Goal: Task Accomplishment & Management: Use online tool/utility

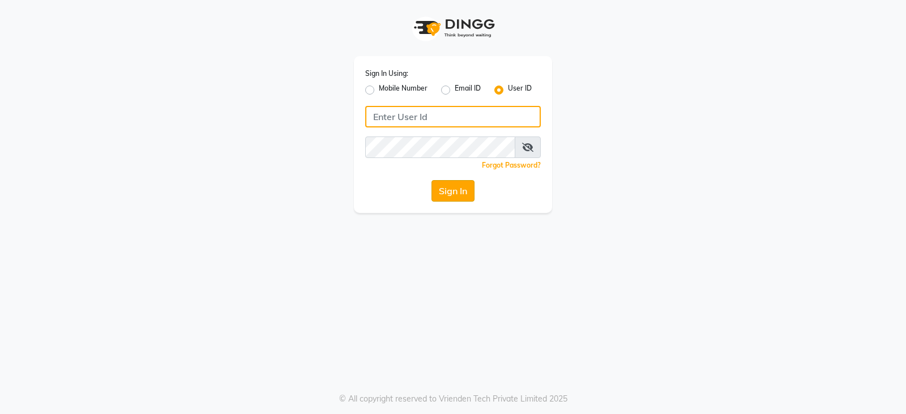
type input "styleonsalon"
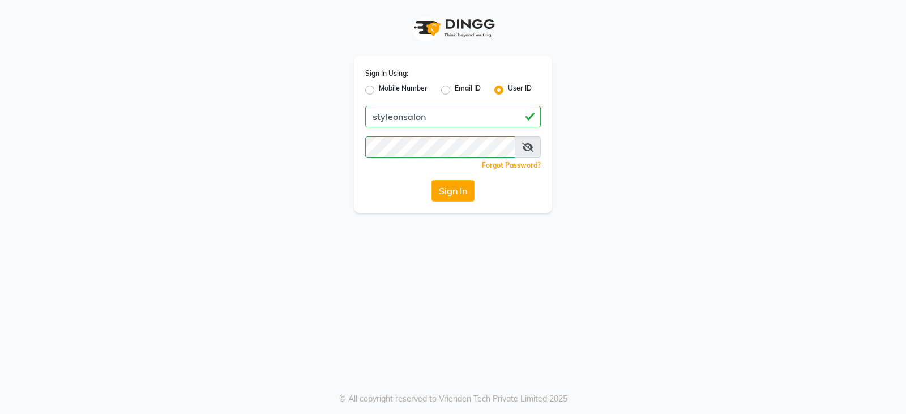
click at [447, 192] on button "Sign In" at bounding box center [452, 191] width 43 height 22
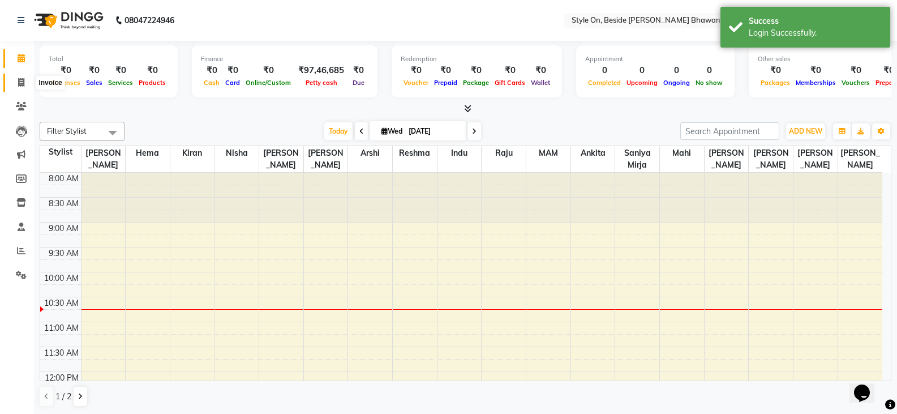
click at [18, 76] on span at bounding box center [21, 82] width 20 height 13
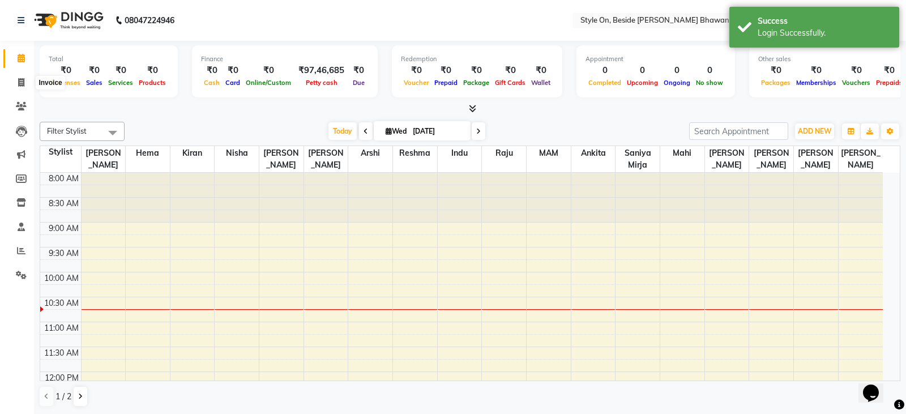
select select "4700"
select select "service"
